Goal: Ask a question

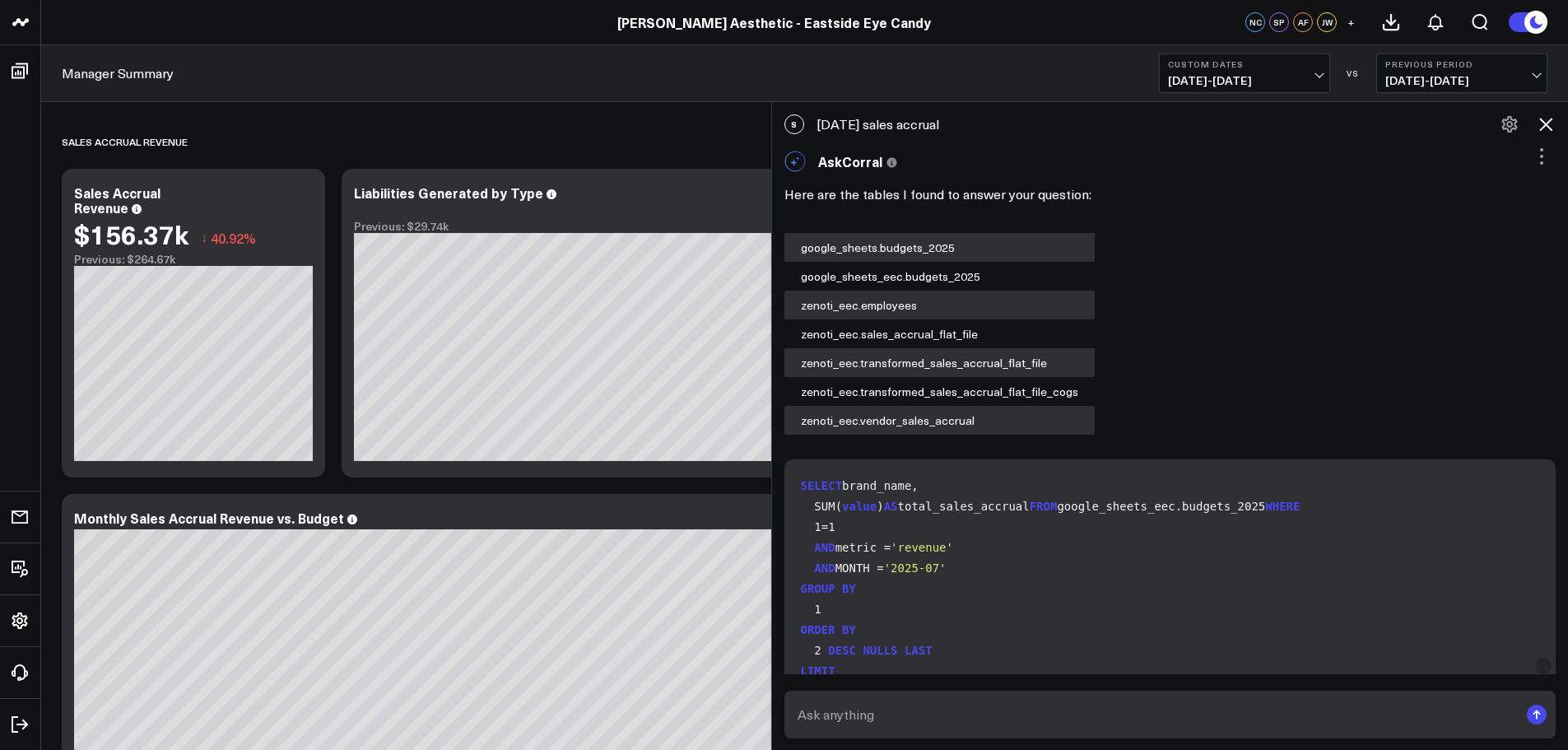
scroll to position [41820, 877]
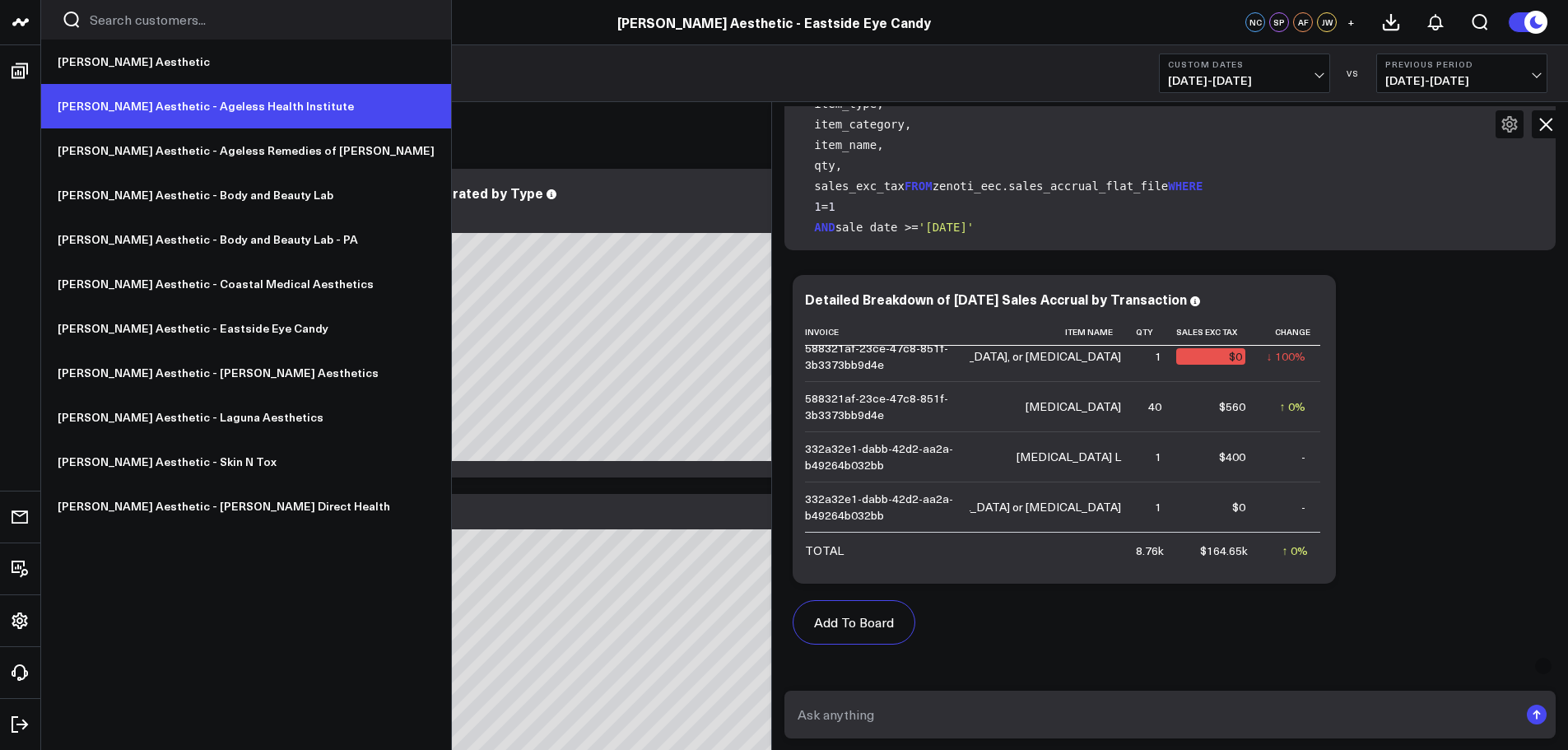
click at [226, 110] on link "[PERSON_NAME] Aesthetic - Ageless Health Institute" at bounding box center [246, 106] width 410 height 45
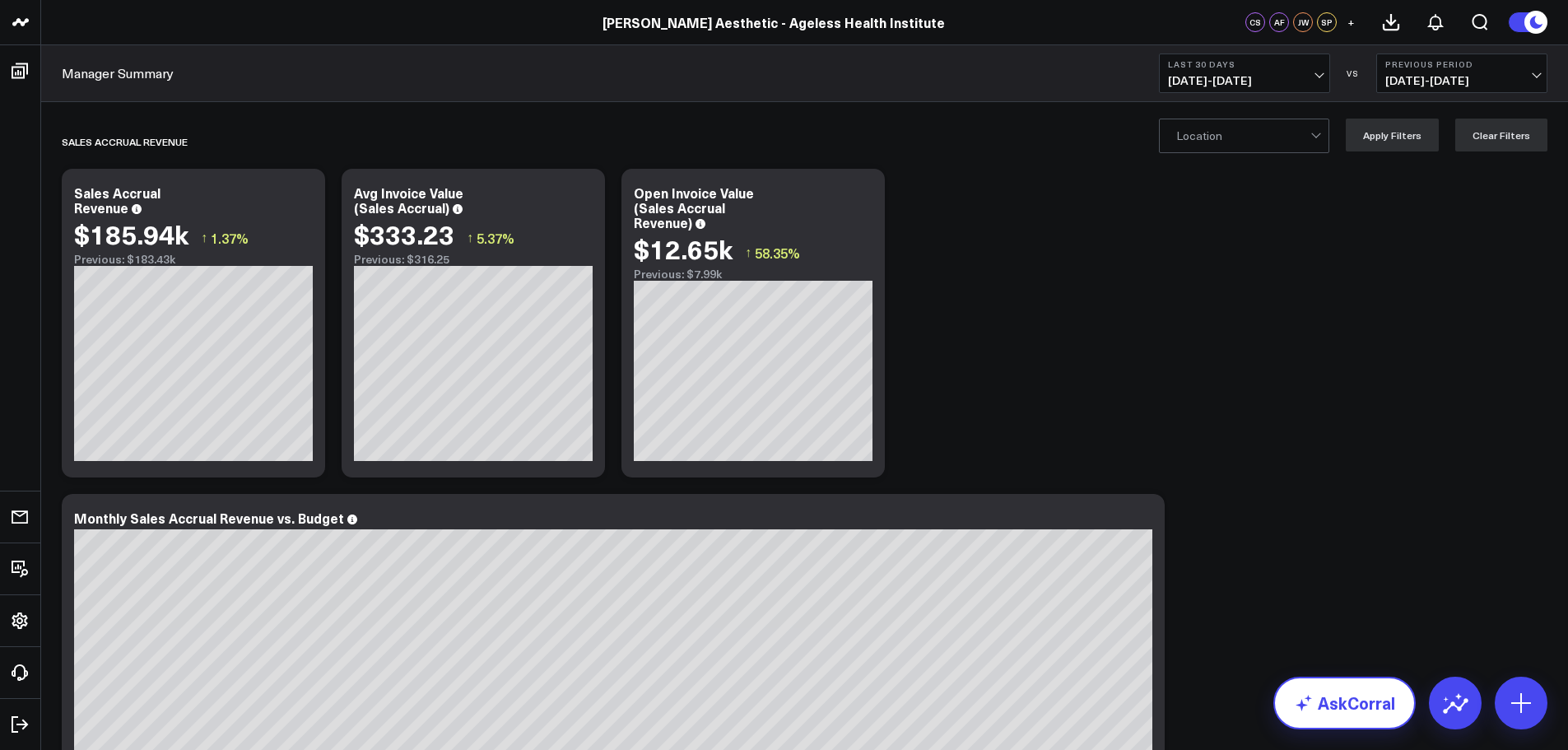
click at [1366, 701] on link "AskCorral" at bounding box center [1344, 703] width 142 height 52
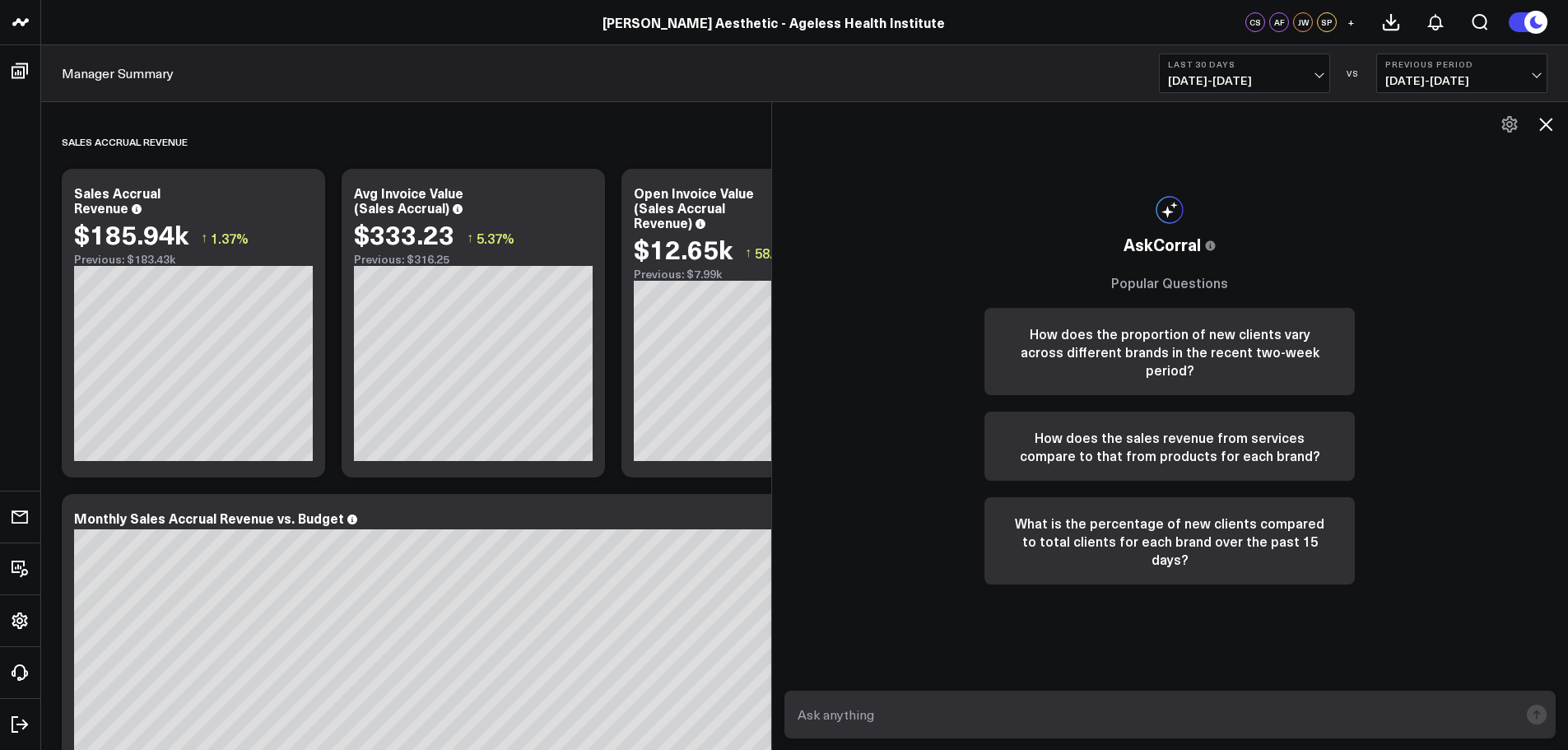
click at [1355, 705] on textarea at bounding box center [1156, 715] width 726 height 30
type textarea "July 2025 sales accrual?"
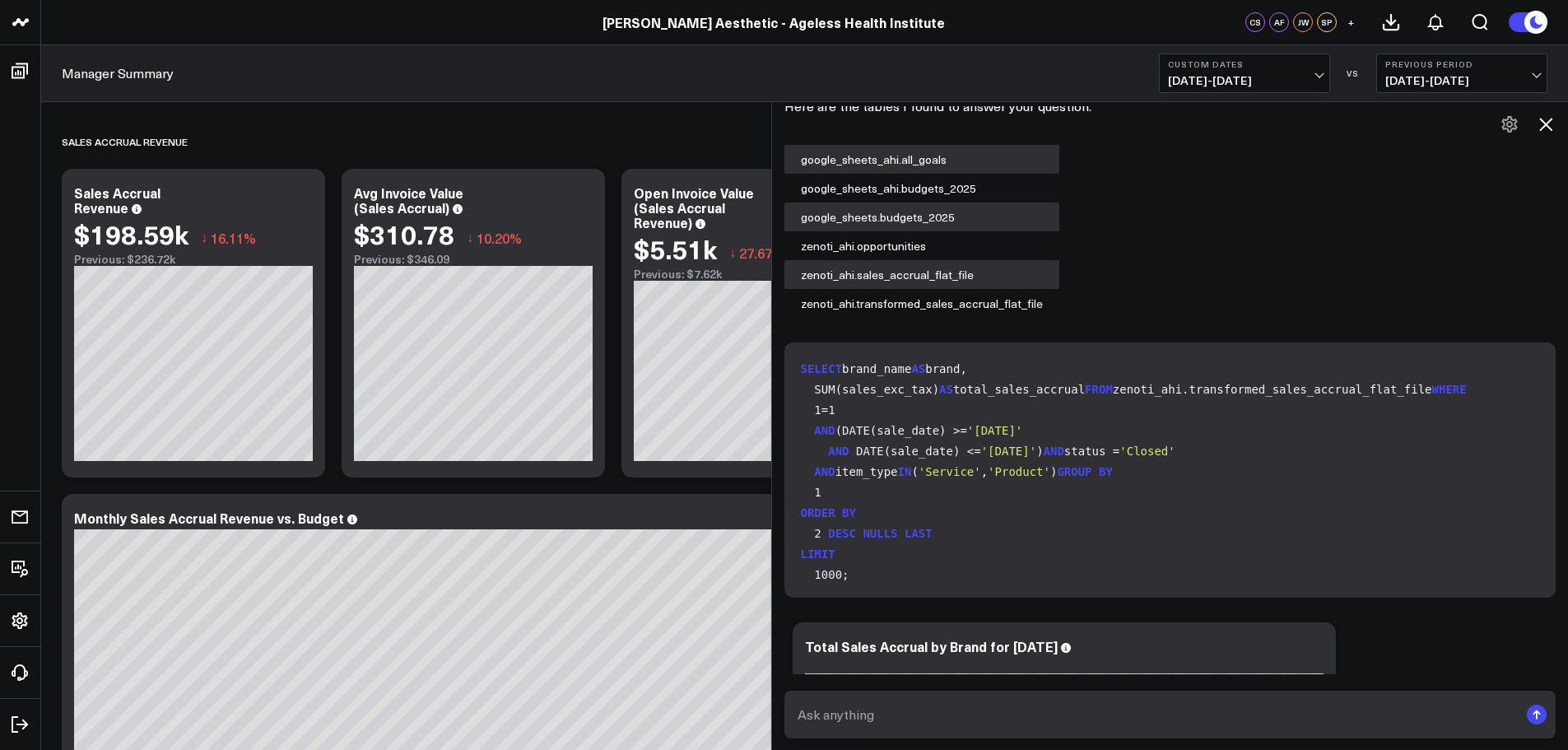
scroll to position [1131, 0]
